Goal: Task Accomplishment & Management: Manage account settings

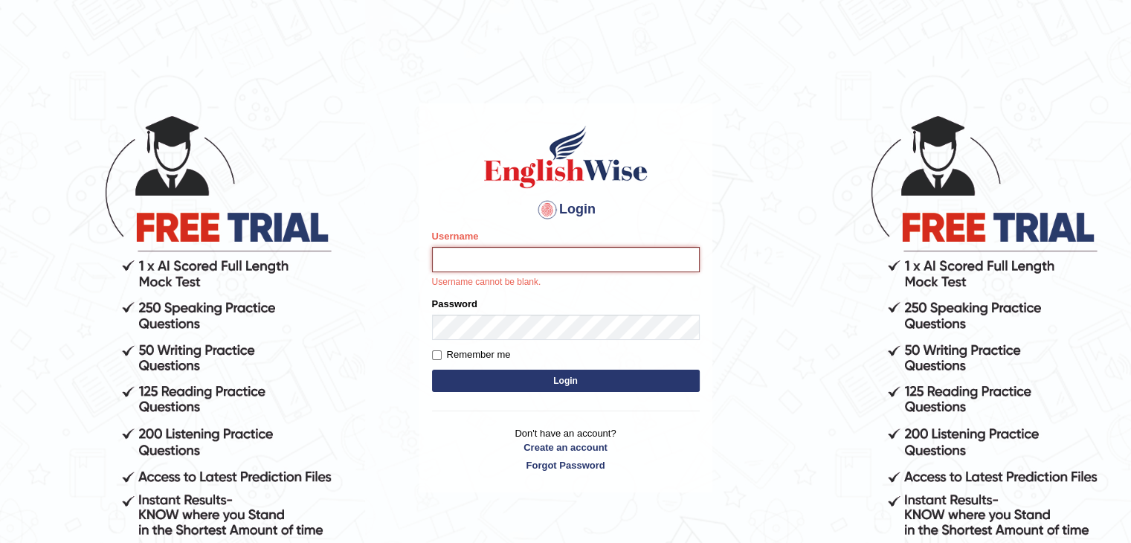
type input "felixgarcia"
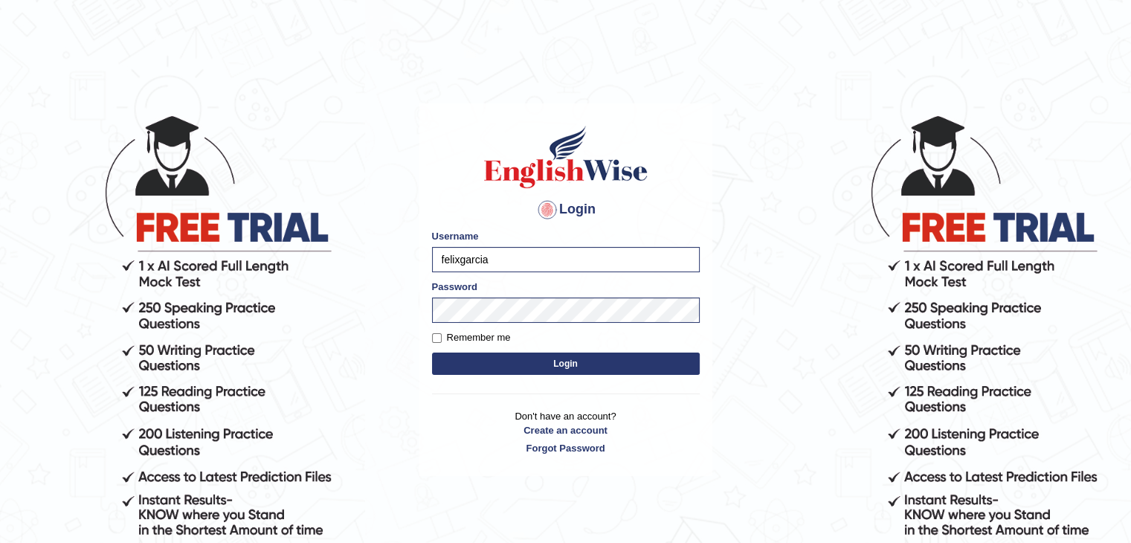
click at [528, 360] on button "Login" at bounding box center [566, 363] width 268 height 22
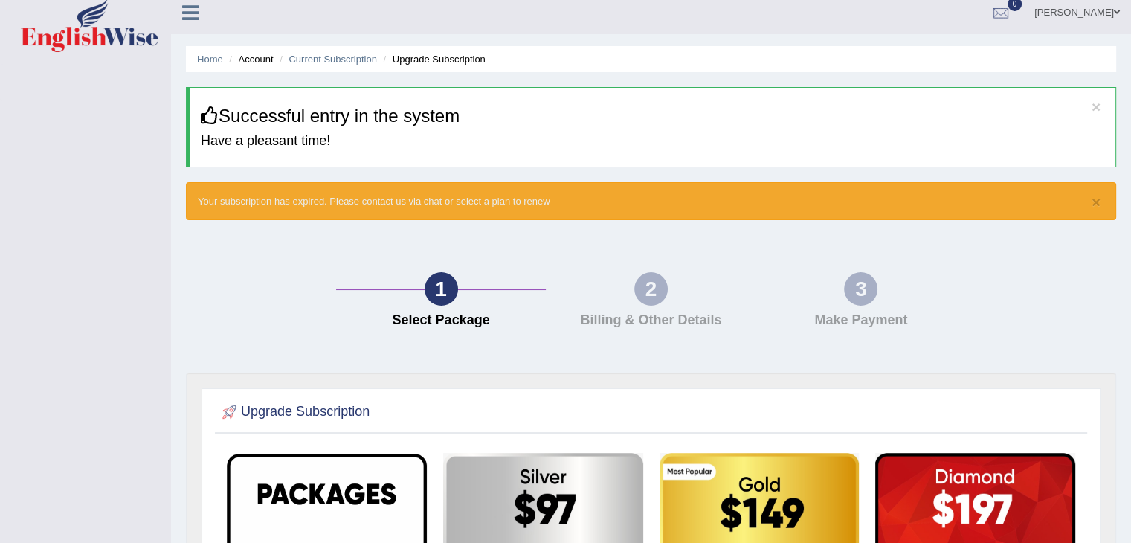
scroll to position [7, 0]
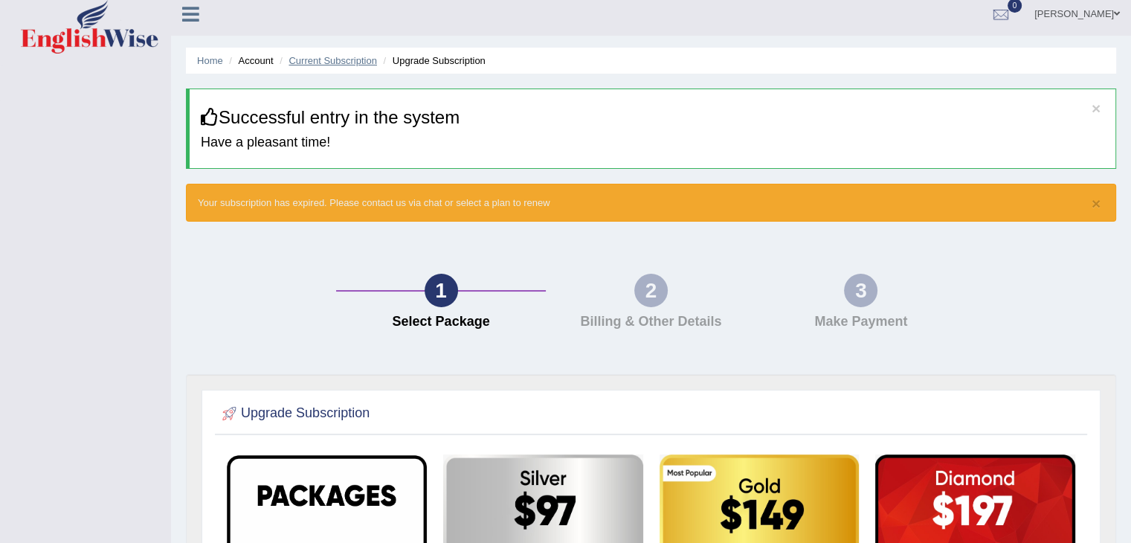
click at [351, 55] on link "Current Subscription" at bounding box center [332, 60] width 88 height 11
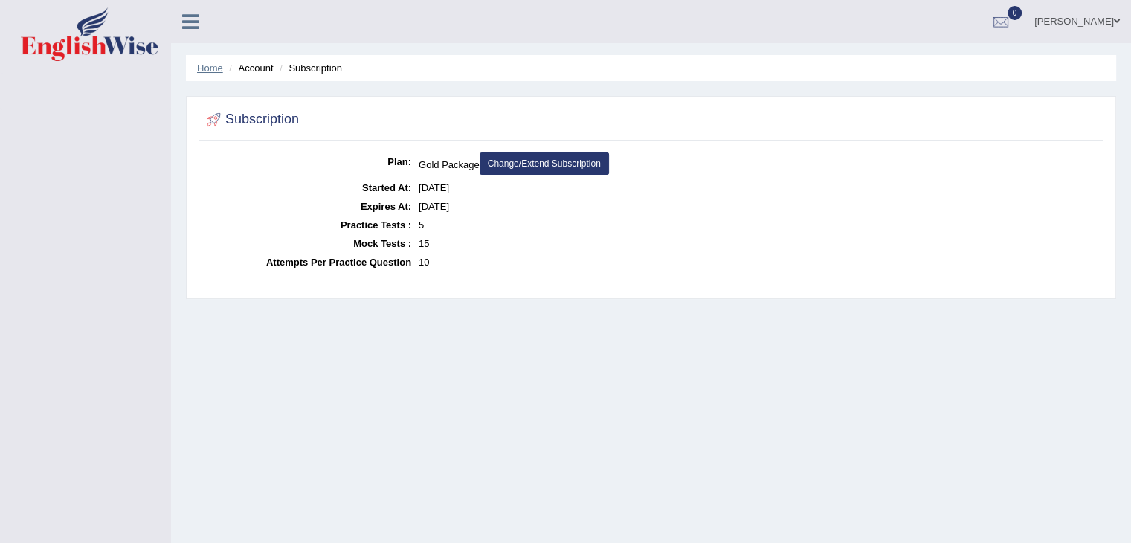
click at [206, 69] on link "Home" at bounding box center [210, 67] width 26 height 11
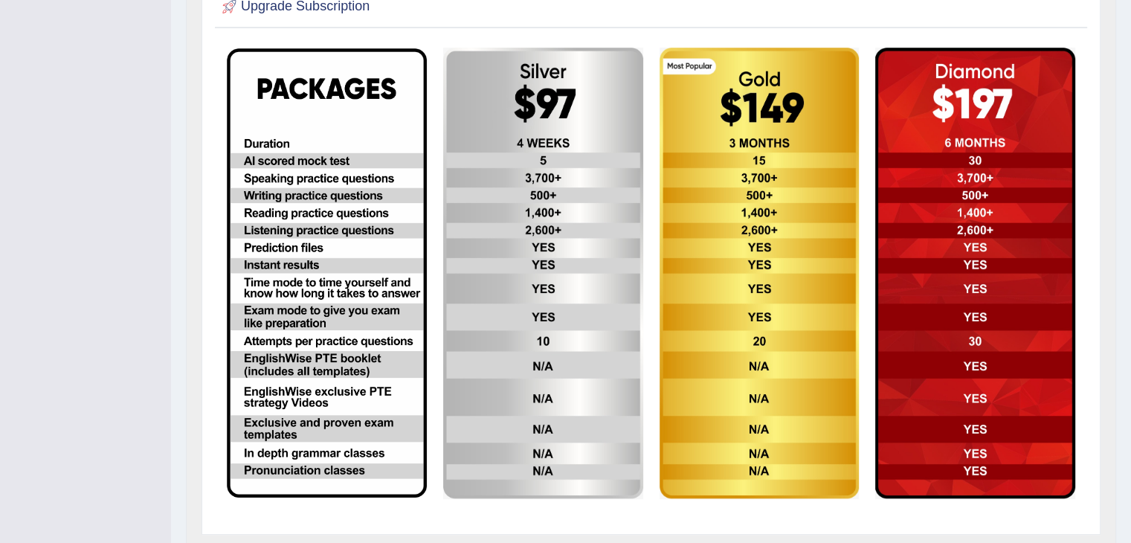
scroll to position [388, 0]
